Goal: Browse casually: Explore the website without a specific task or goal

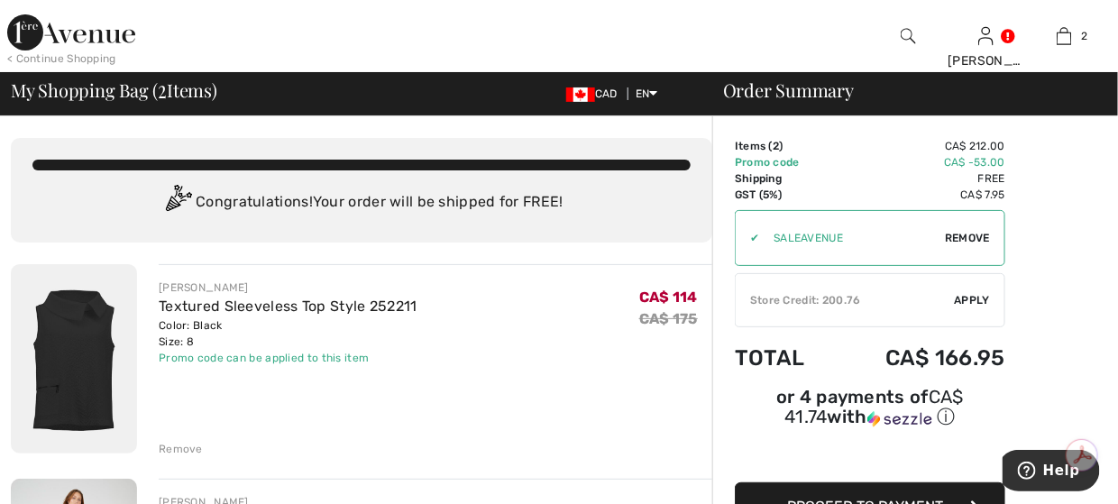
click at [32, 24] on img at bounding box center [71, 32] width 128 height 36
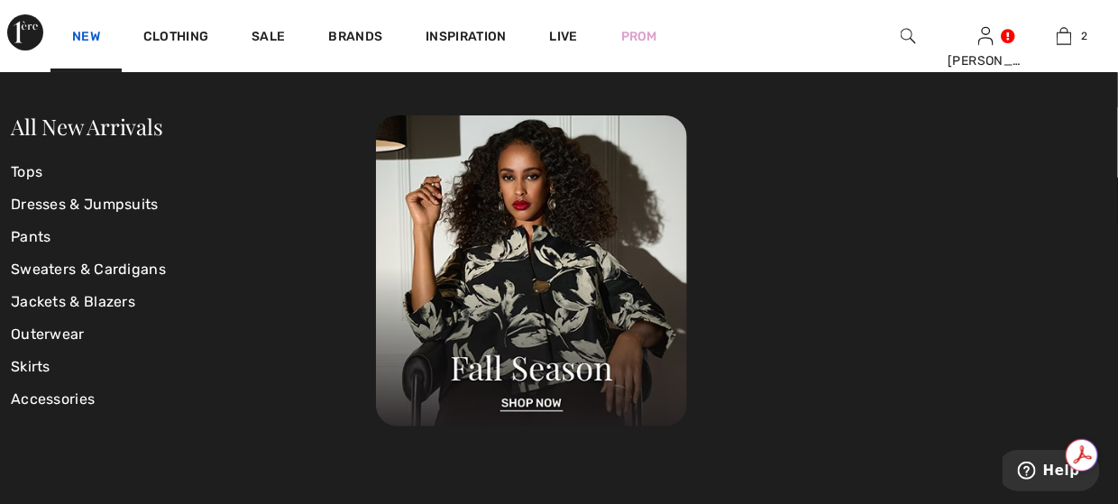
click at [93, 34] on link "New" at bounding box center [86, 38] width 28 height 19
click at [90, 33] on link "New" at bounding box center [86, 38] width 28 height 19
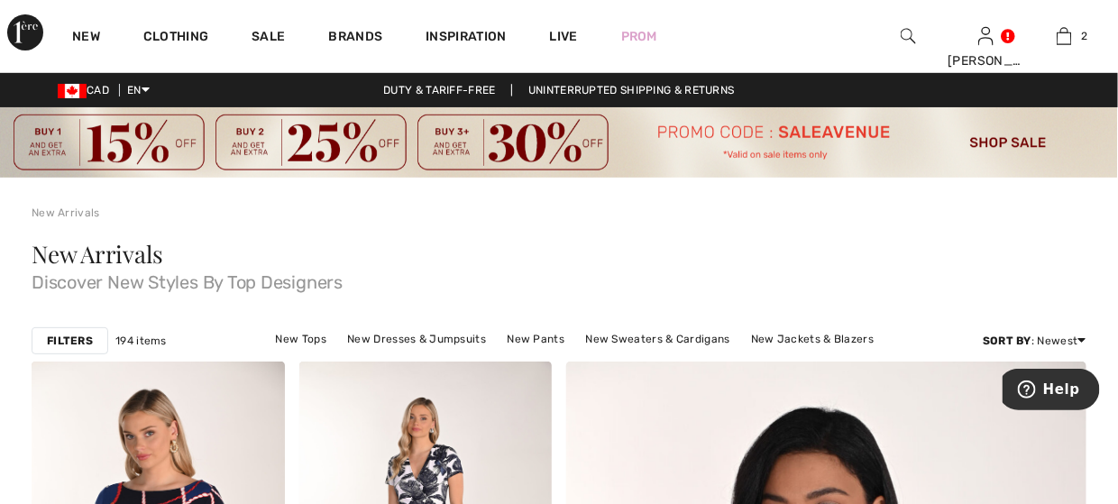
scroll to position [81, 0]
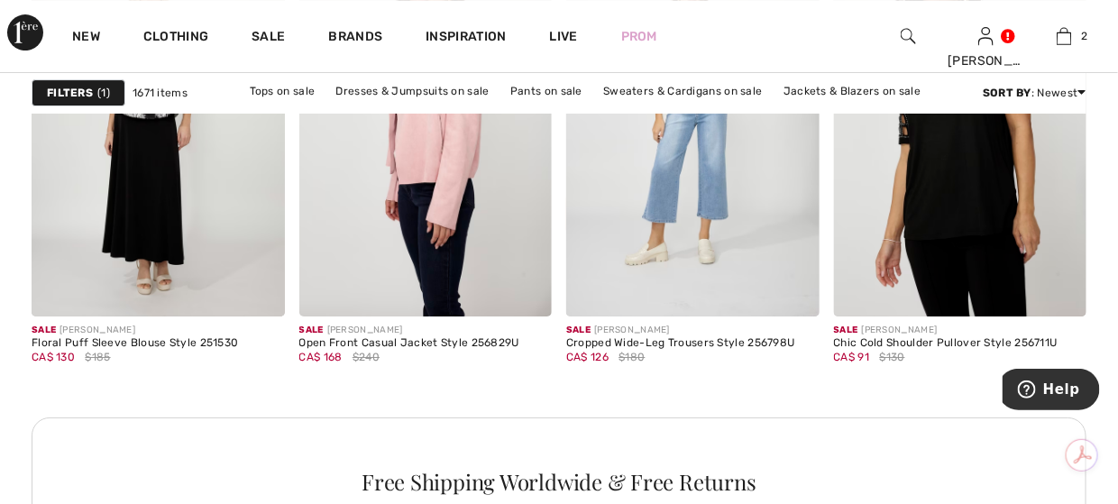
scroll to position [1894, 0]
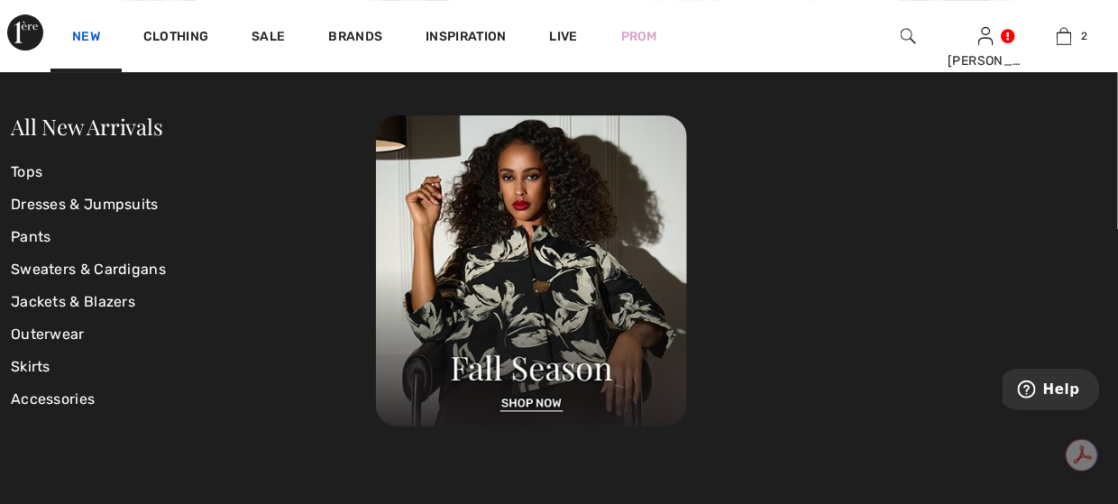
click at [84, 34] on link "New" at bounding box center [86, 38] width 28 height 19
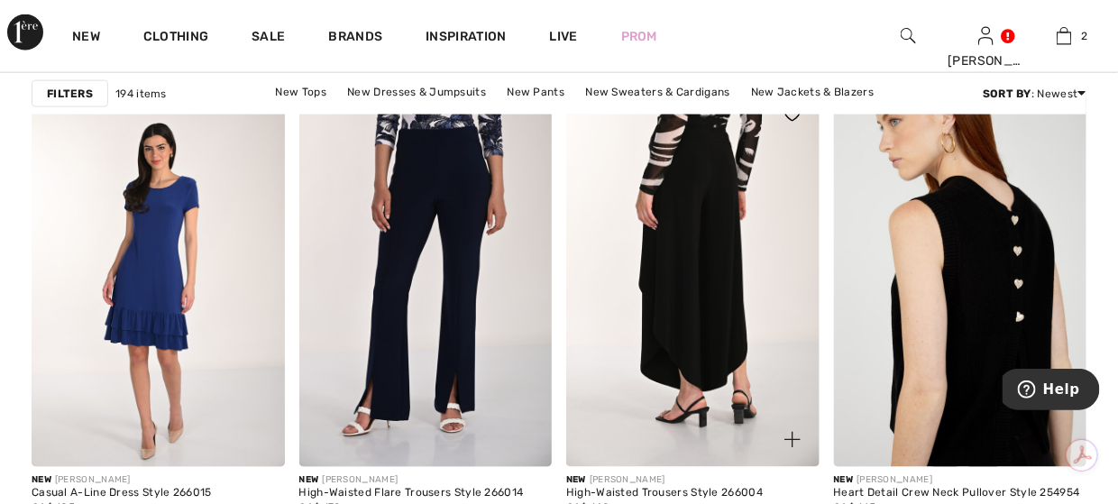
scroll to position [2886, 0]
